Goal: Task Accomplishment & Management: Complete application form

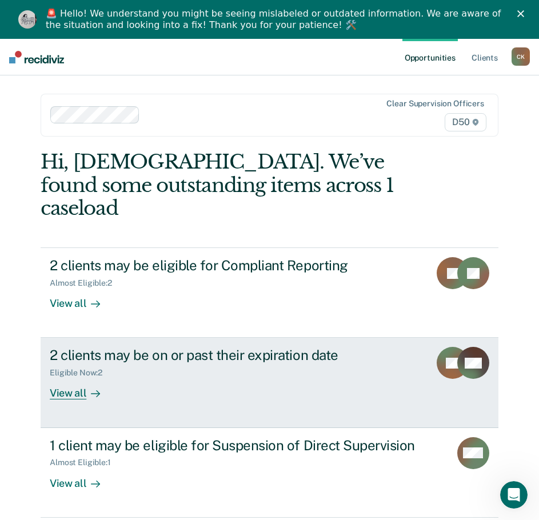
click at [117, 363] on div "Eligible Now : 2" at bounding box center [235, 370] width 371 height 14
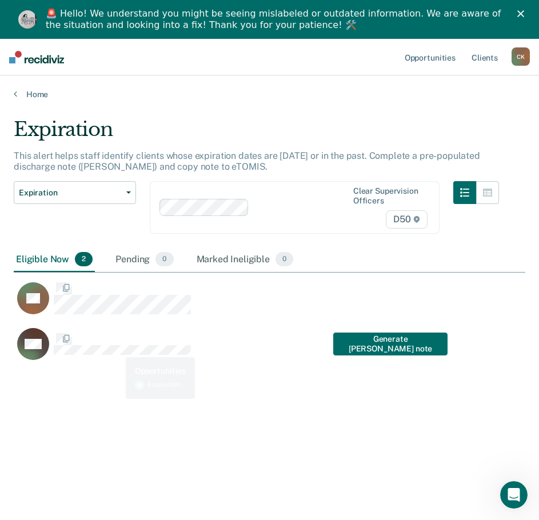
scroll to position [347, 503]
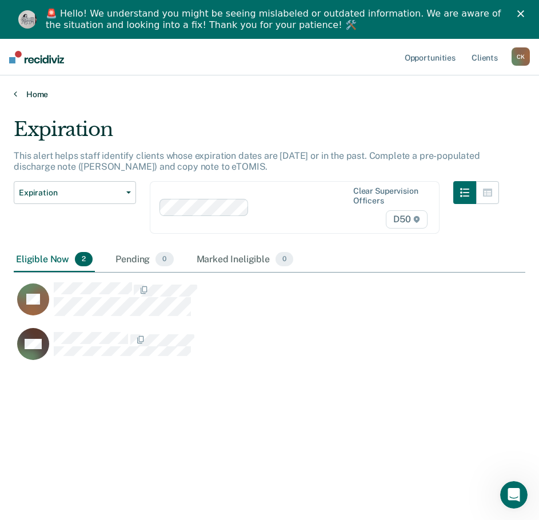
click at [41, 93] on link "Home" at bounding box center [269, 94] width 511 height 10
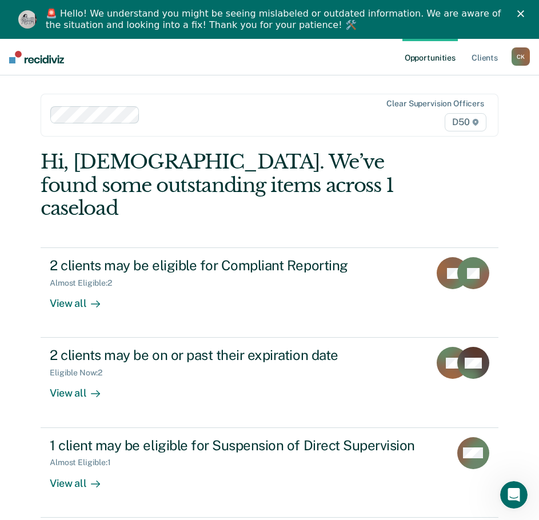
click at [163, 113] on div at bounding box center [249, 115] width 211 height 13
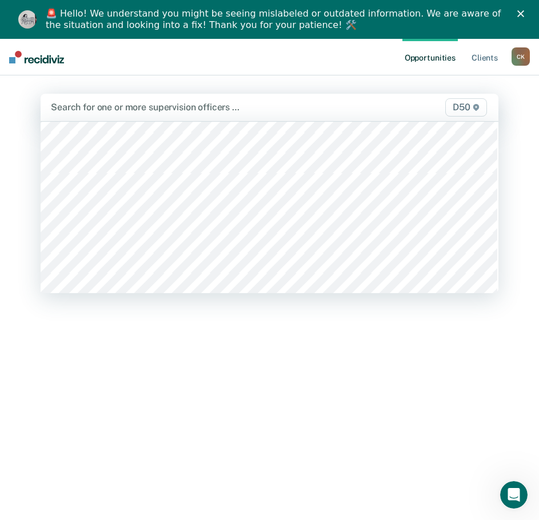
scroll to position [762, 0]
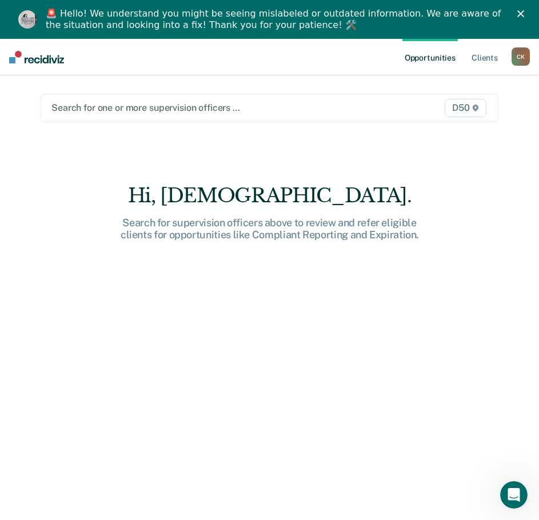
click at [174, 94] on div "Search for one or more supervision officers … D50" at bounding box center [269, 108] width 457 height 29
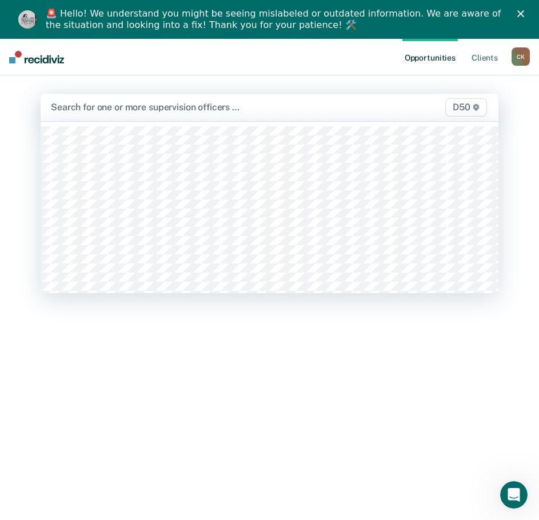
click at [172, 102] on div at bounding box center [203, 107] width 305 height 13
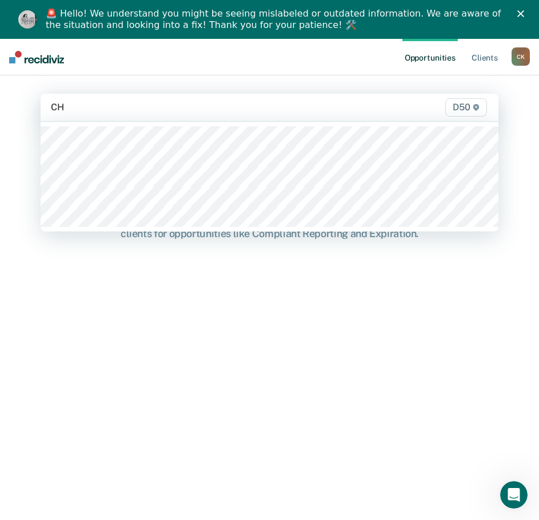
type input "CHR"
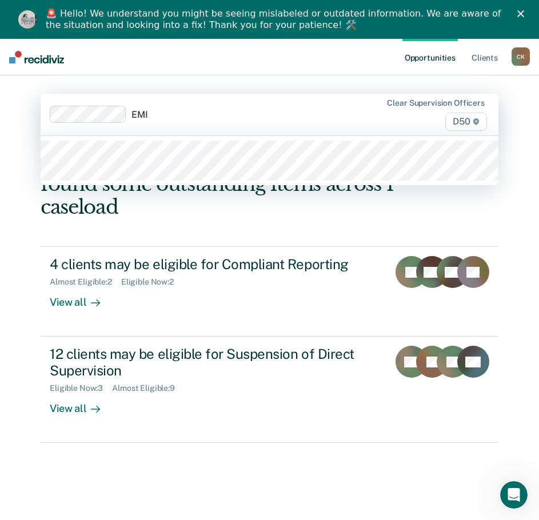
type input "[PERSON_NAME]"
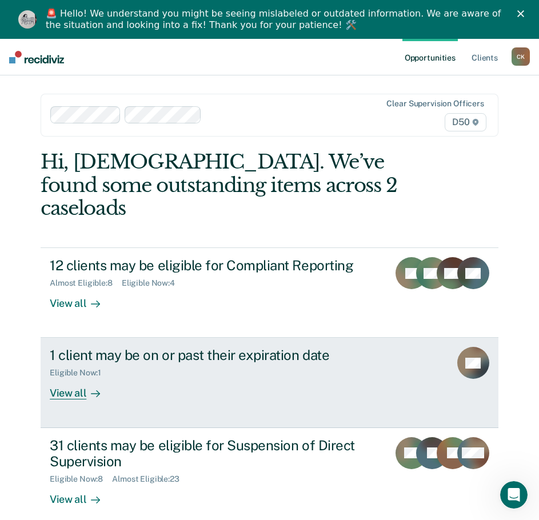
click at [74, 378] on div "View all" at bounding box center [82, 389] width 64 height 22
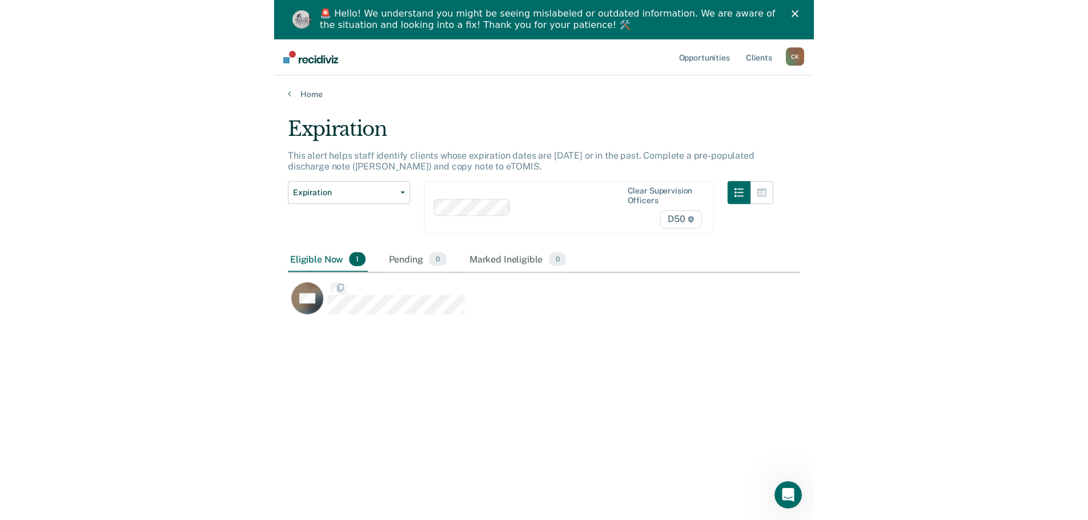
scroll to position [347, 503]
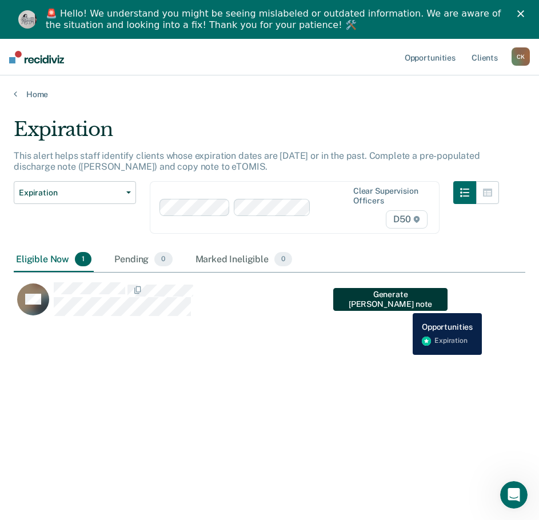
click at [404, 304] on button "Generate [PERSON_NAME] note" at bounding box center [390, 299] width 114 height 23
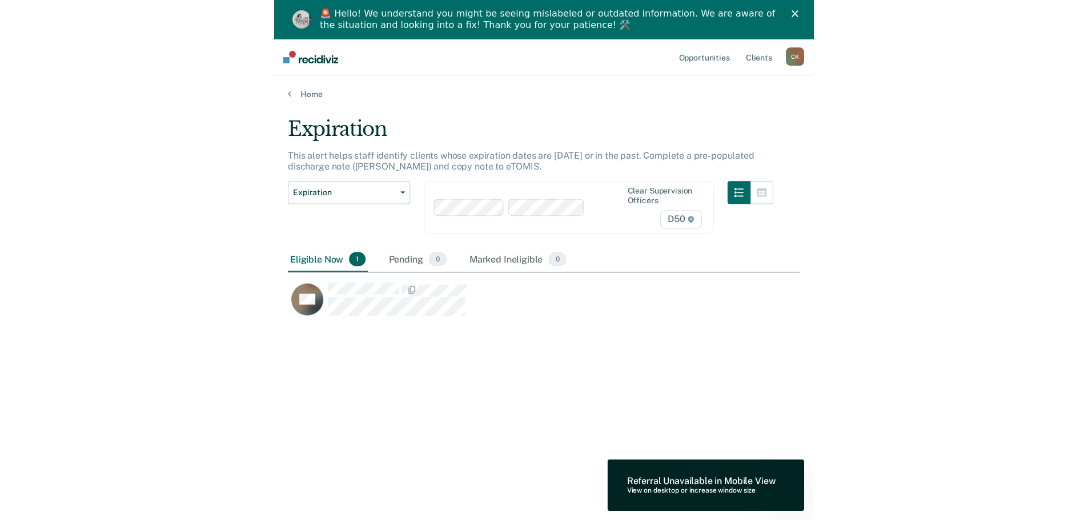
scroll to position [347, 1052]
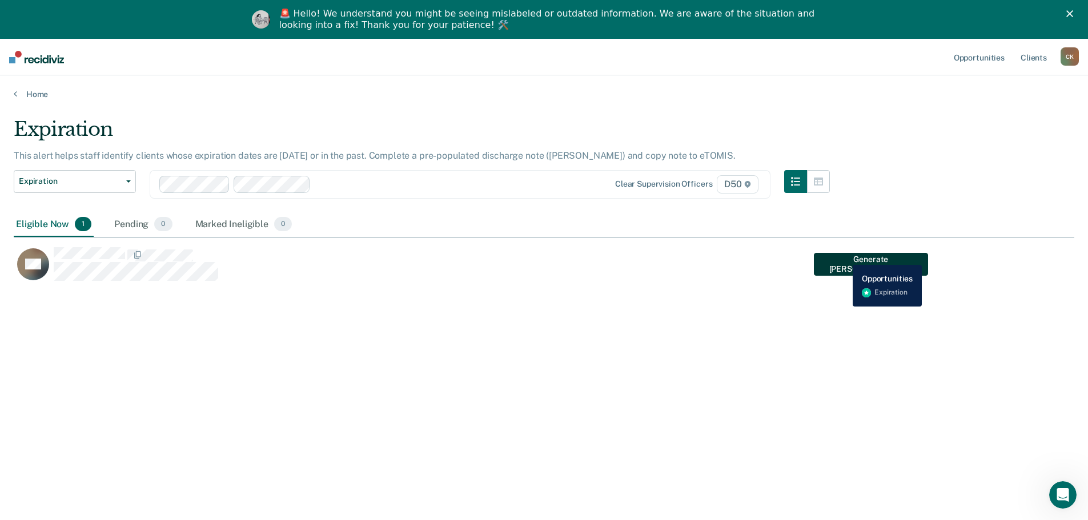
click at [547, 256] on button "Generate [PERSON_NAME] note" at bounding box center [871, 264] width 114 height 23
